Goal: Task Accomplishment & Management: Manage account settings

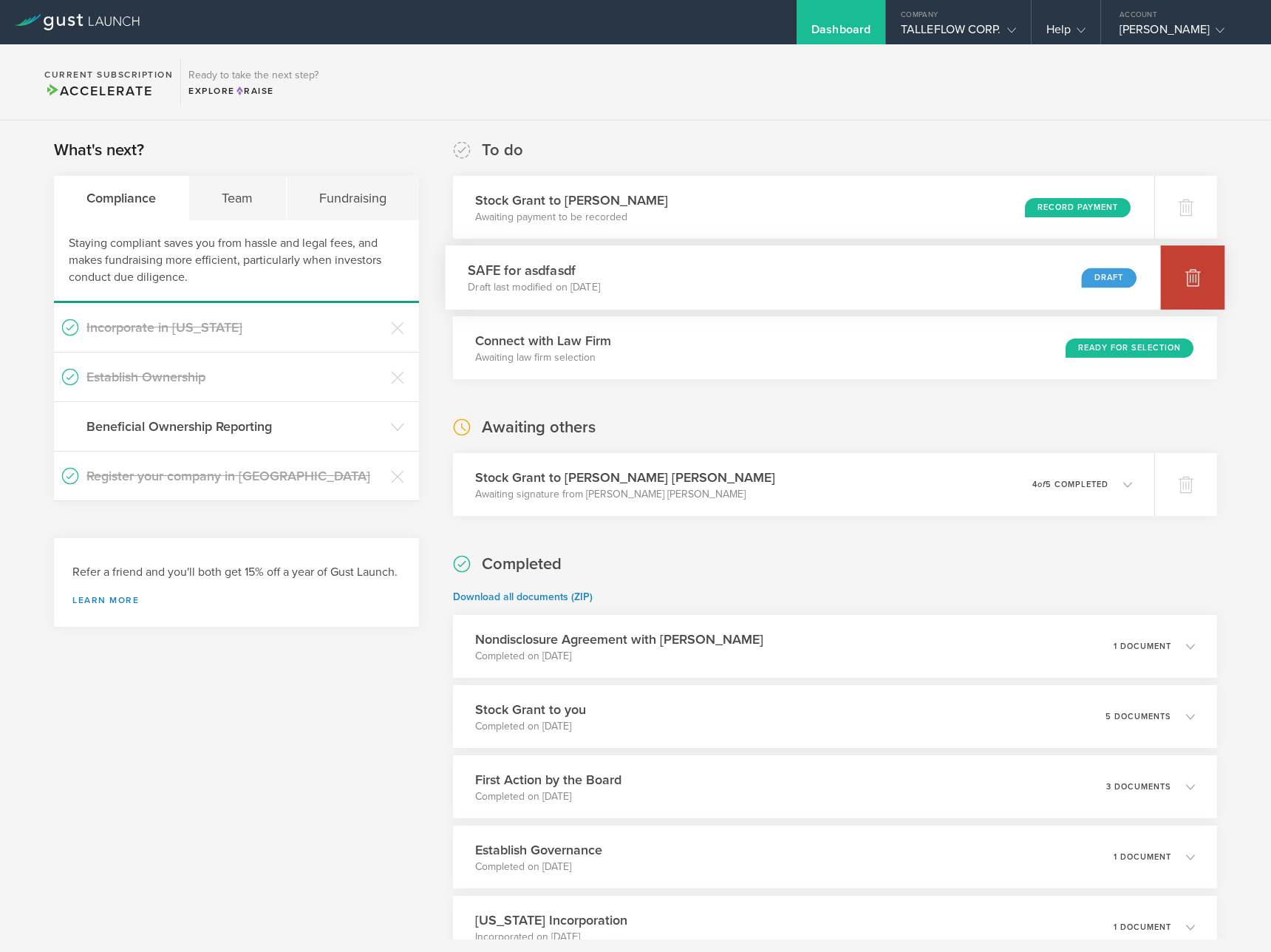
click at [1199, 277] on div at bounding box center [1192, 277] width 64 height 64
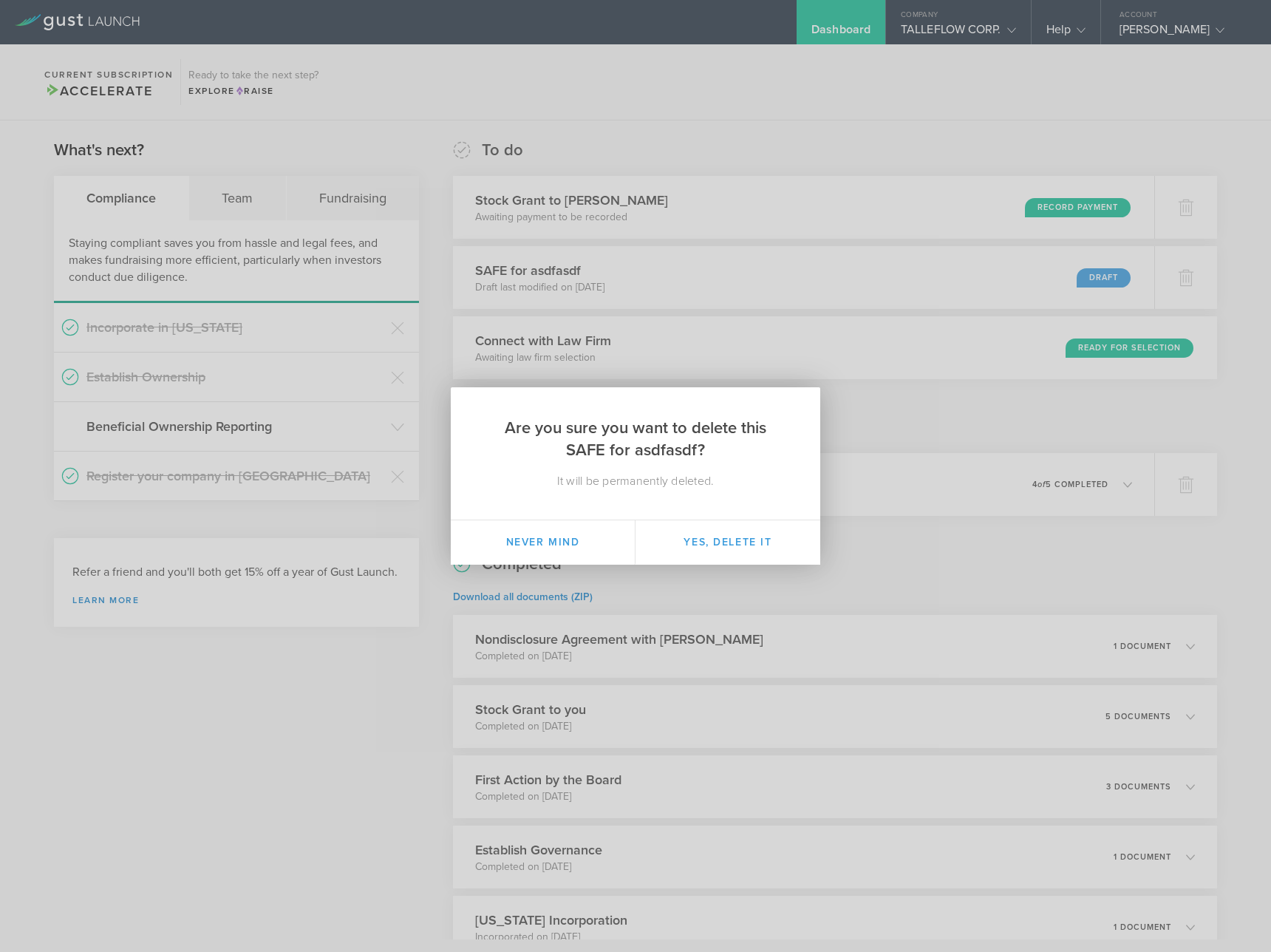
drag, startPoint x: 767, startPoint y: 538, endPoint x: 767, endPoint y: 505, distance: 33.0
click at [767, 538] on button "Yes, delete it" at bounding box center [727, 542] width 184 height 44
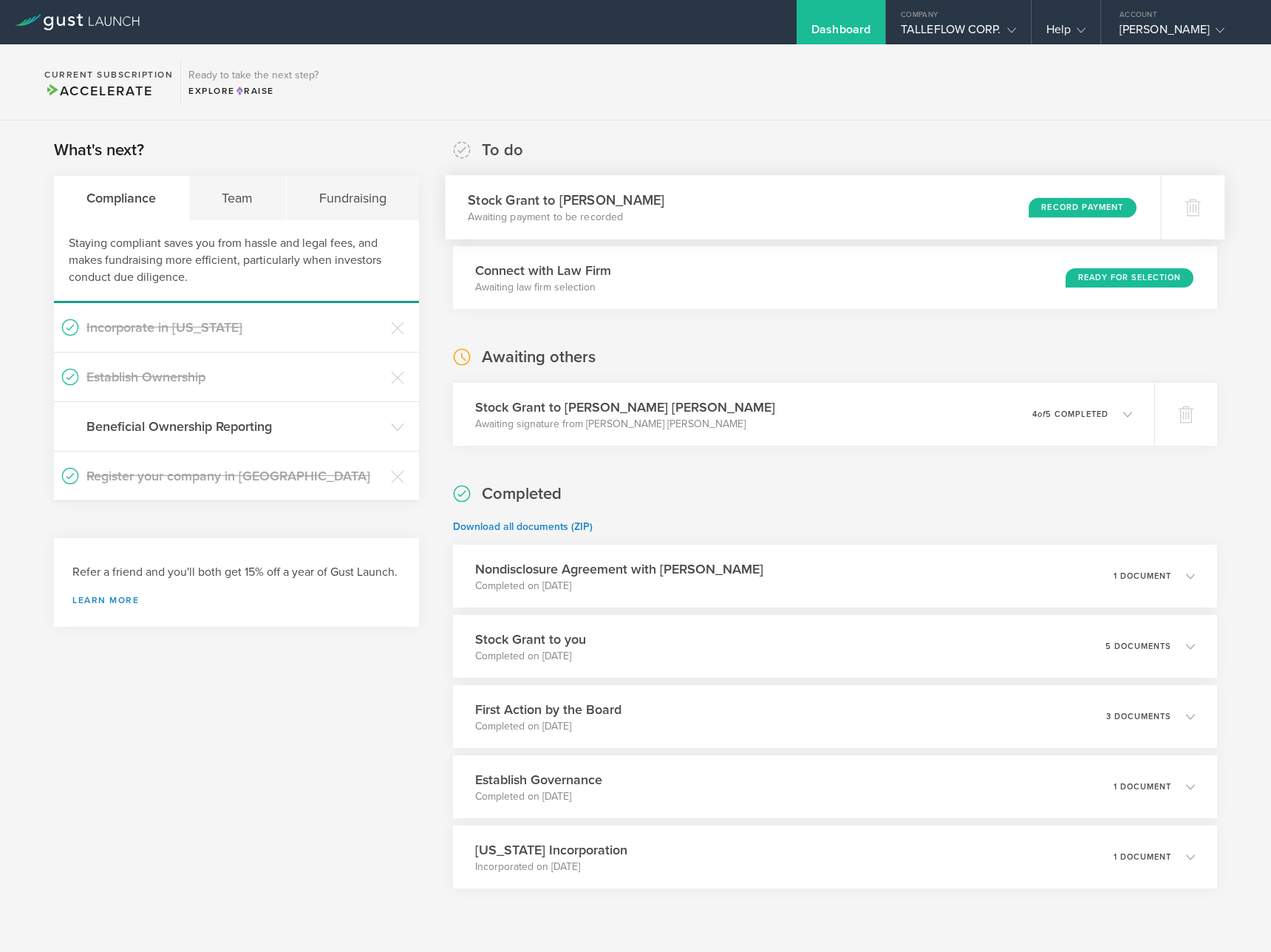
click at [568, 214] on p "Awaiting payment to be recorded" at bounding box center [566, 217] width 196 height 15
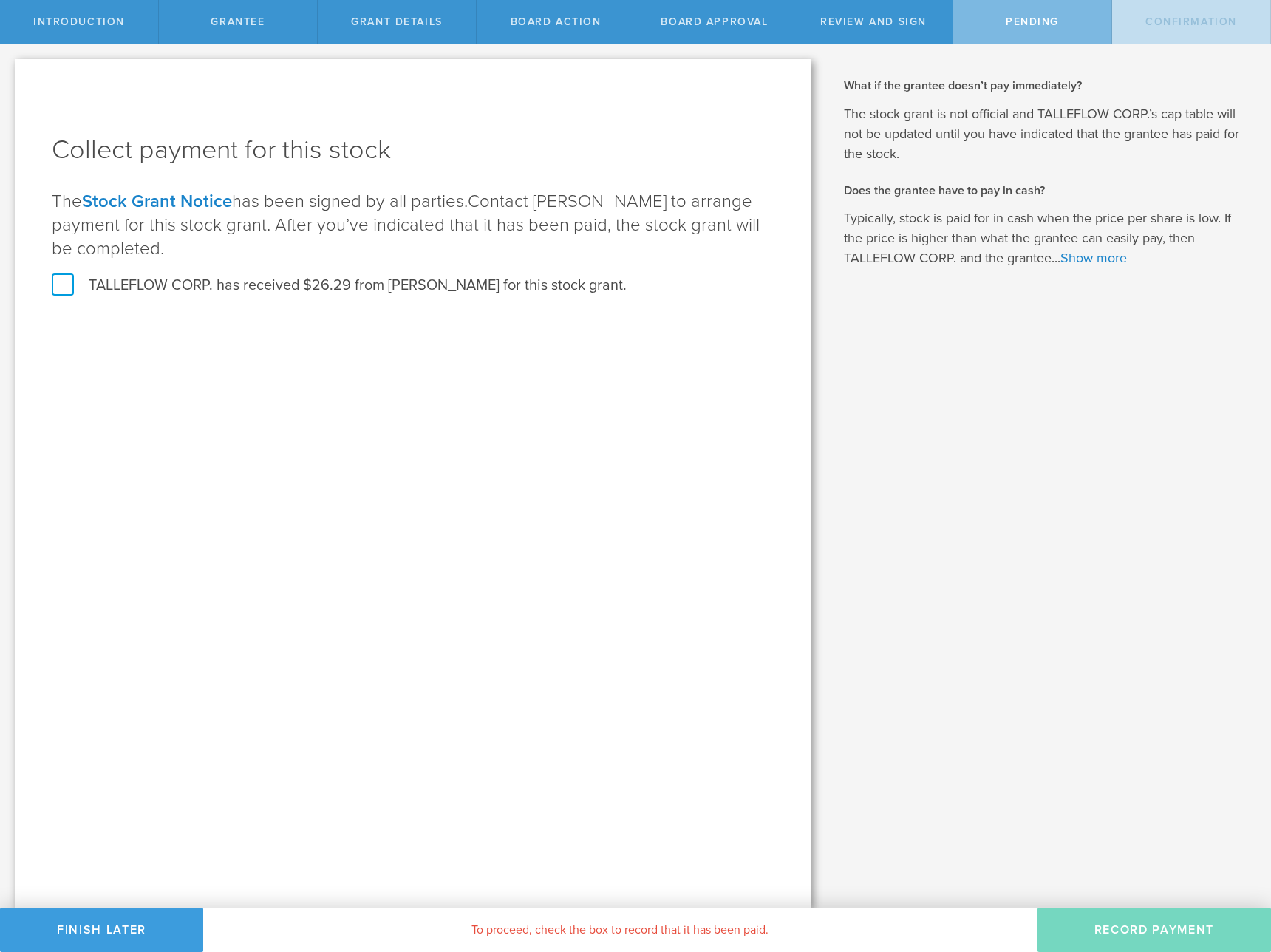
click at [358, 278] on label "TALLEFLOW CORP. has received $26.29 from Alper Demirci for this stock grant." at bounding box center [339, 285] width 574 height 20
click at [0, 0] on input "TALLEFLOW CORP. has received $26.29 from Alper Demirci for this stock grant." at bounding box center [0, 0] width 0 height 0
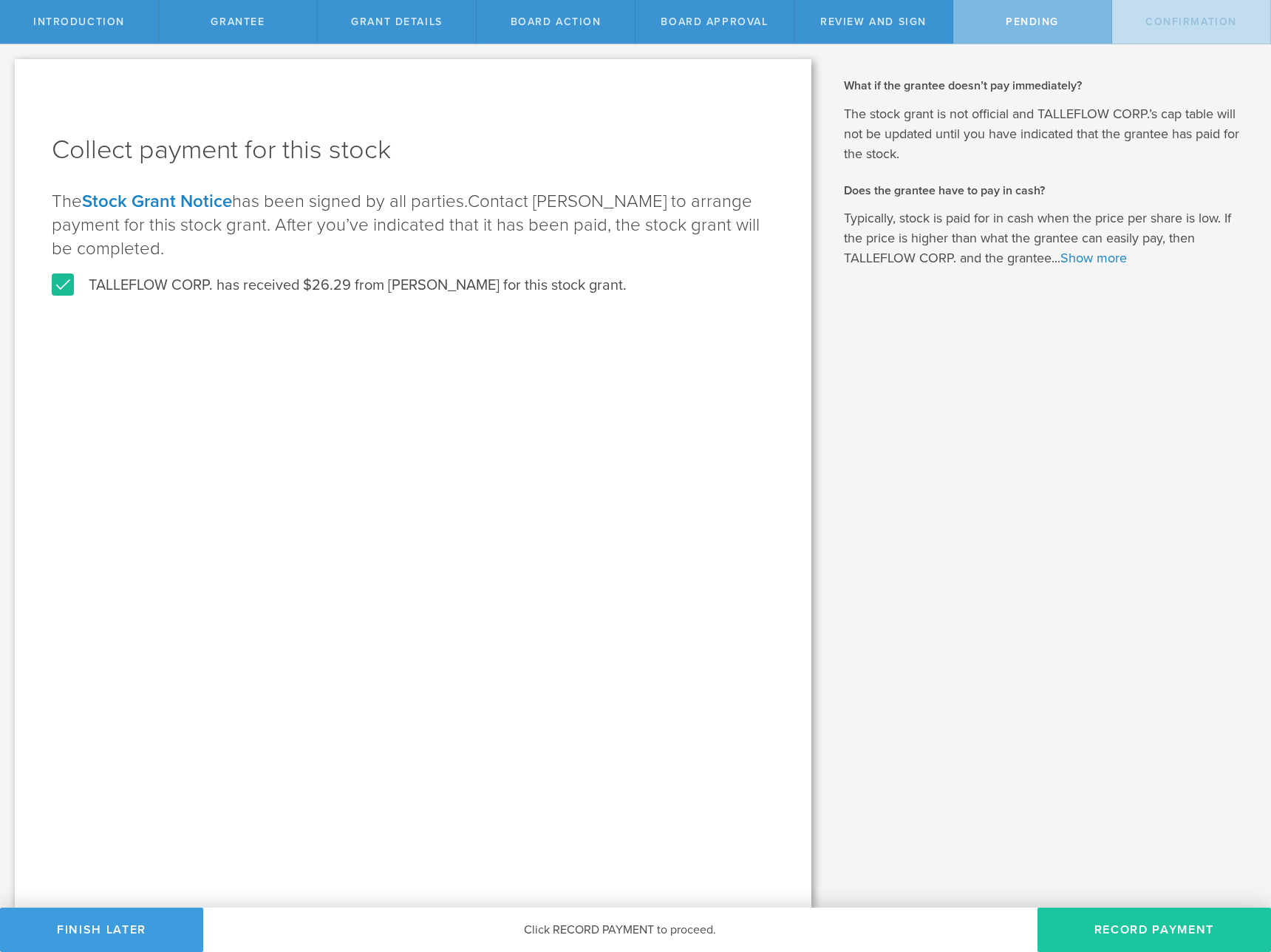
click at [1090, 920] on button "Record Payment" at bounding box center [1153, 930] width 233 height 44
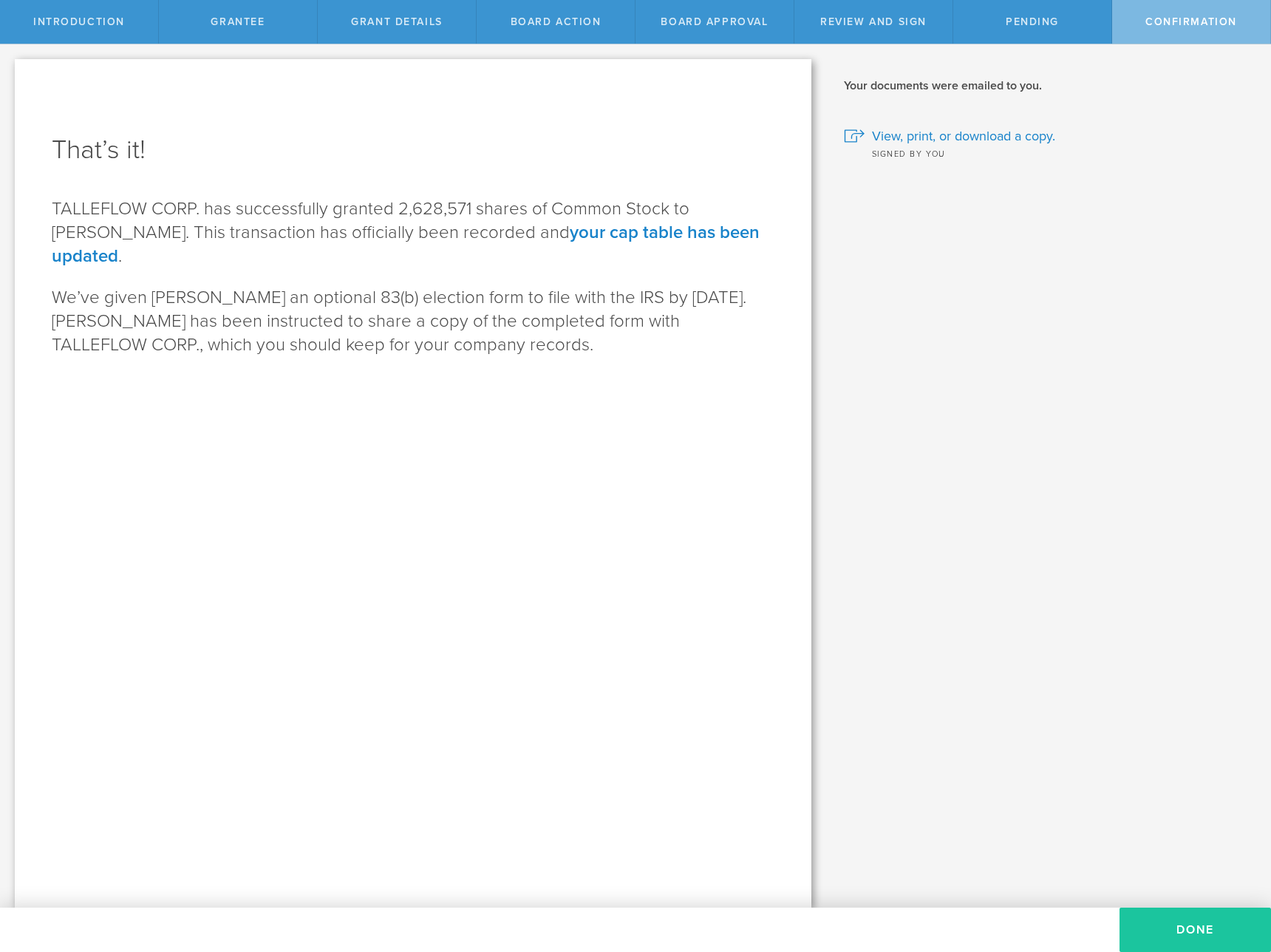
click at [1170, 920] on button "Done" at bounding box center [1194, 930] width 151 height 44
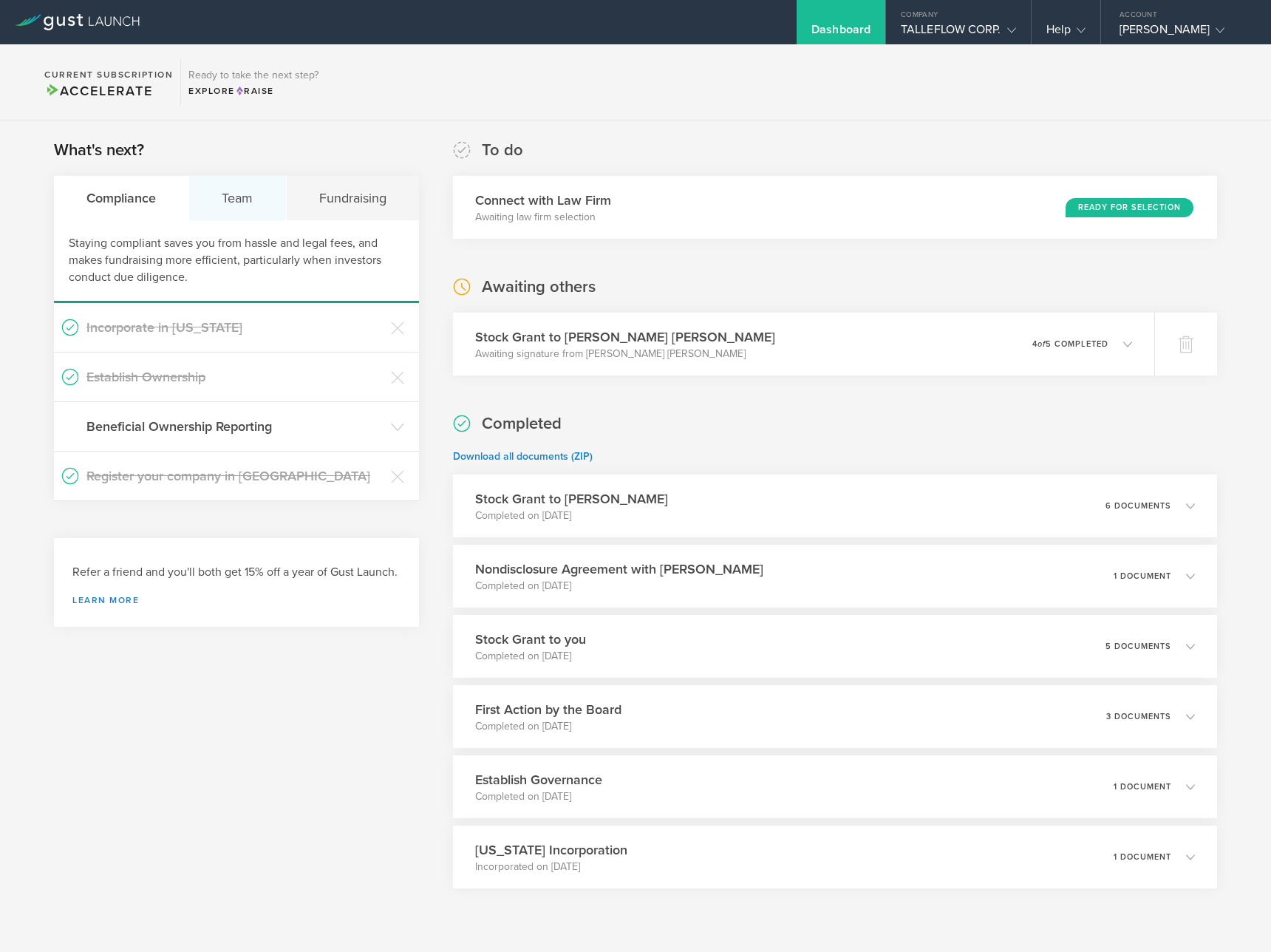
click at [267, 204] on div "Team" at bounding box center [237, 198] width 96 height 44
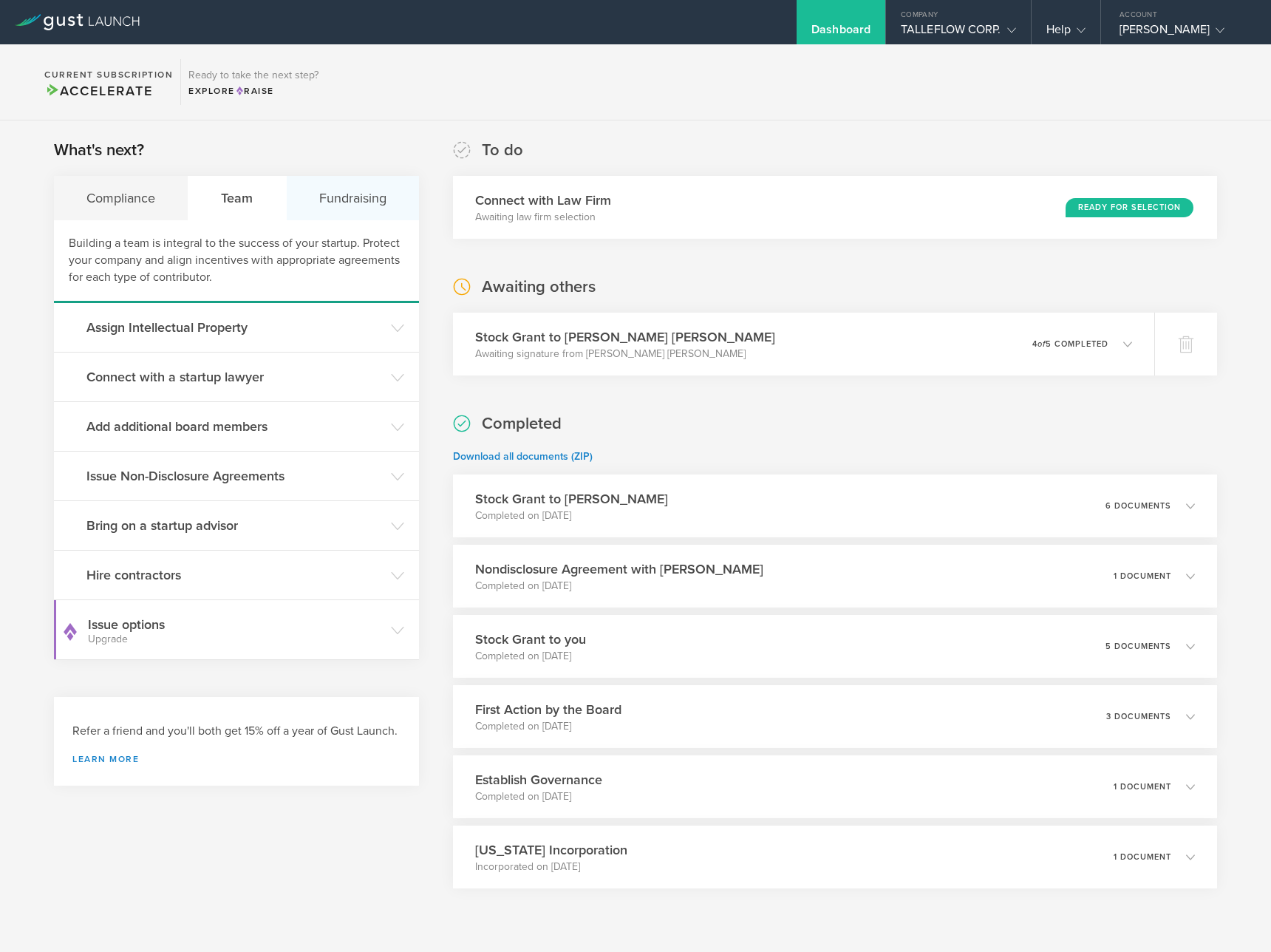
click at [350, 195] on div "Fundraising" at bounding box center [353, 198] width 132 height 44
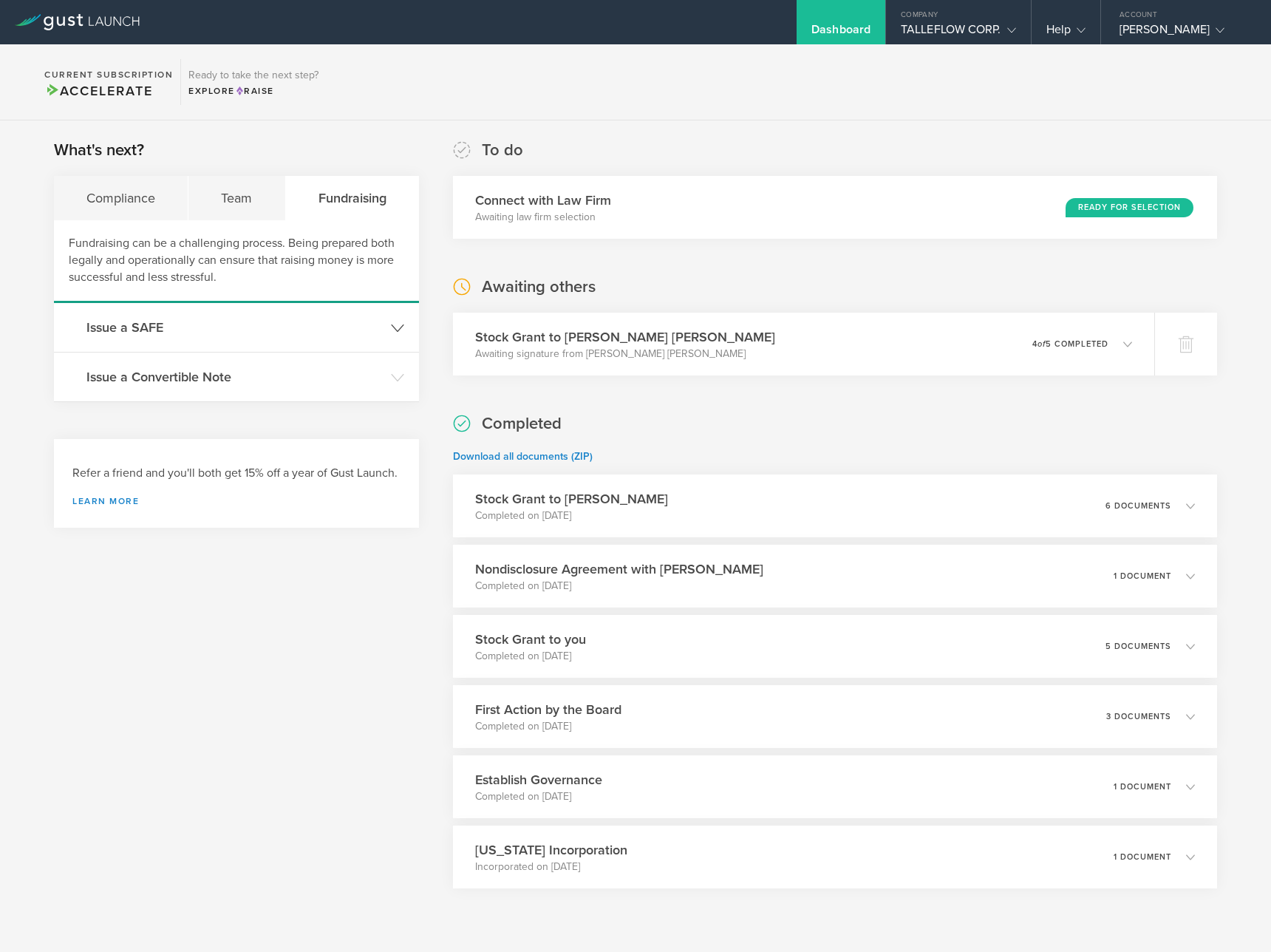
click at [259, 330] on h3 "Issue a SAFE" at bounding box center [235, 327] width 297 height 20
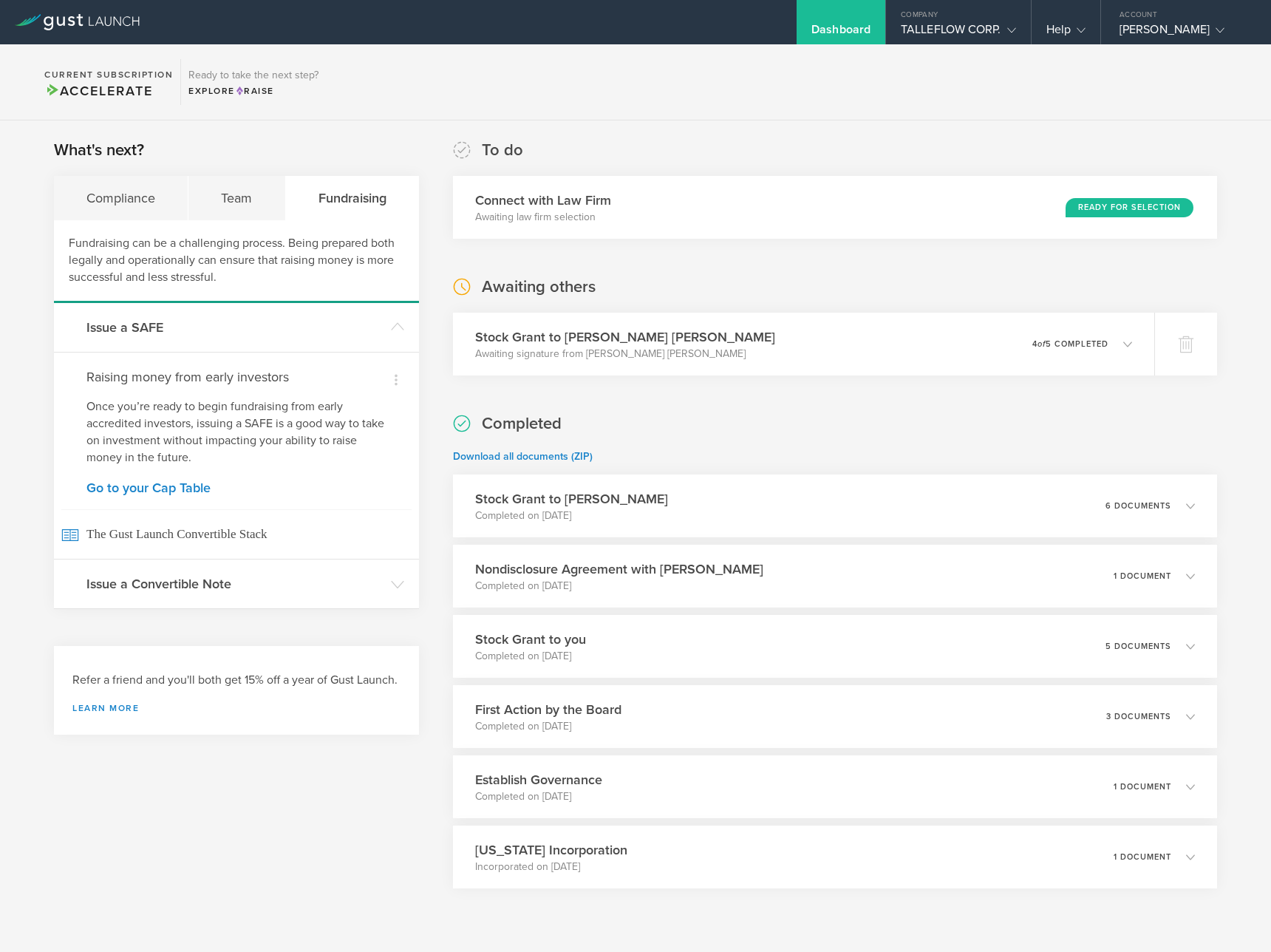
click at [244, 495] on div "Dismiss Raising money from early investors Once you’re ready to begin fundraisi…" at bounding box center [236, 455] width 365 height 207
click at [148, 483] on link "Go to your Cap Table" at bounding box center [236, 488] width 300 height 14
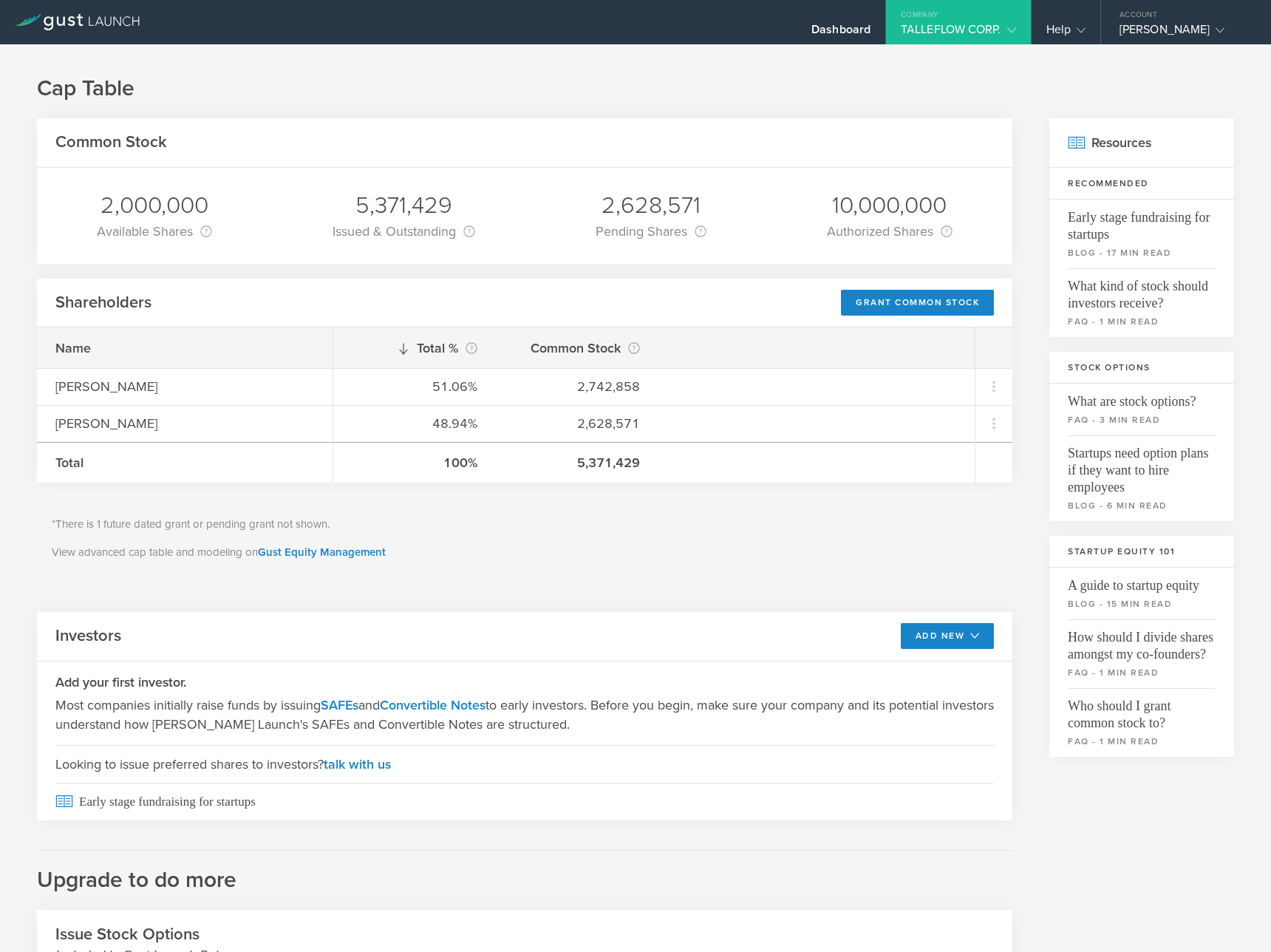
click at [621, 544] on p "View advanced cap table and modeling on Gust Equity Management" at bounding box center [525, 552] width 946 height 17
click at [343, 553] on link "Gust Equity Management" at bounding box center [322, 552] width 128 height 14
click at [100, 26] on icon at bounding box center [77, 21] width 125 height 16
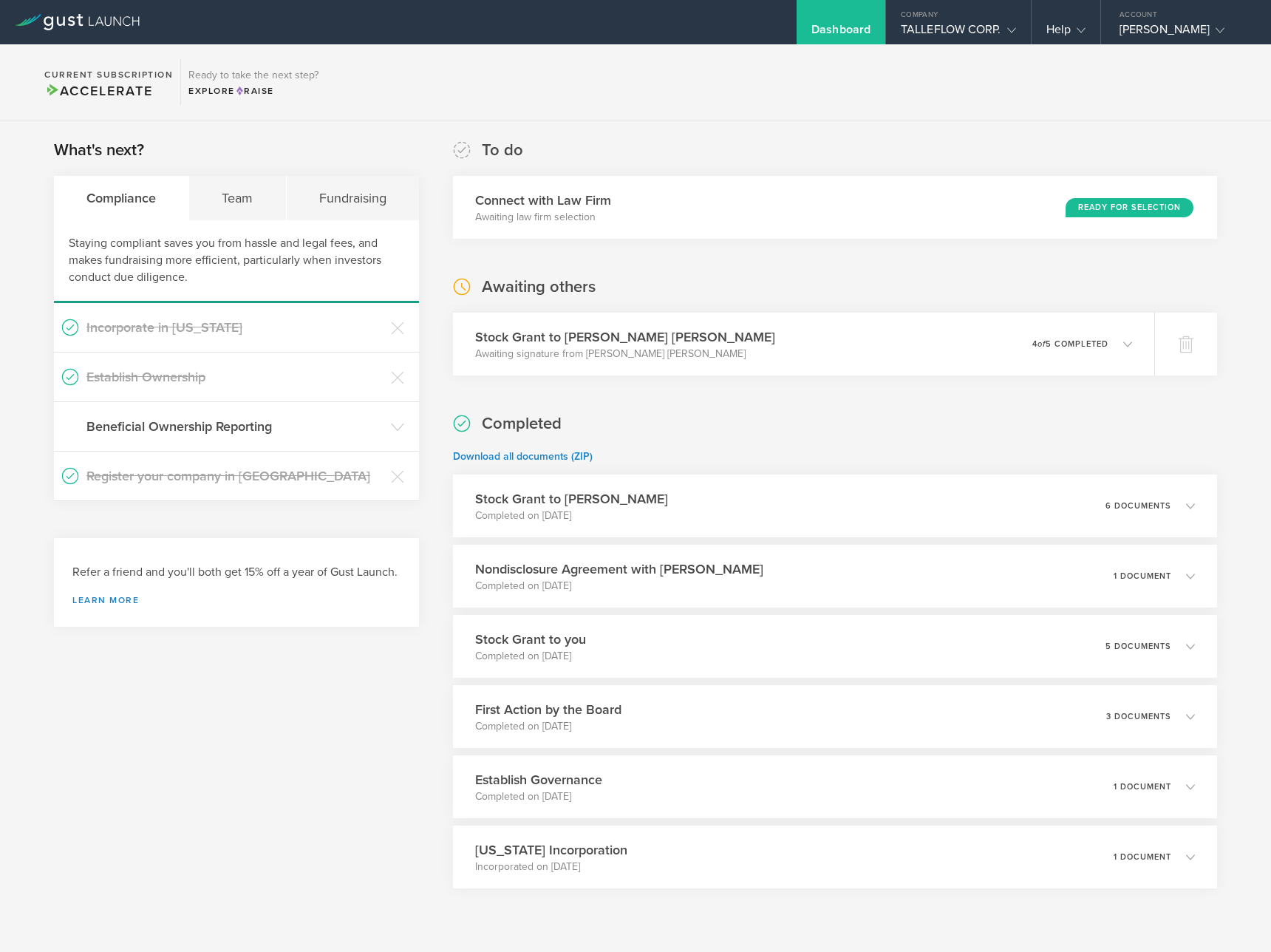
click at [466, 88] on section "Current Subscription Accelerate Ready to take the next step? Explore Raise" at bounding box center [635, 82] width 1271 height 76
